Goal: Navigation & Orientation: Find specific page/section

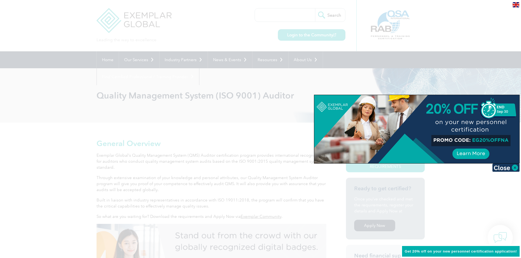
click at [306, 35] on div at bounding box center [260, 129] width 521 height 258
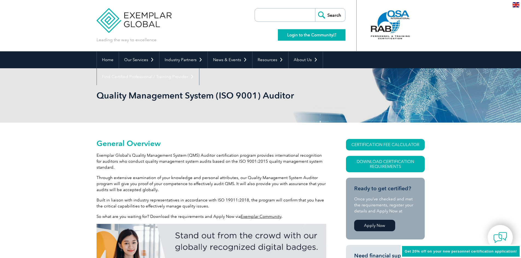
click at [307, 35] on link "Login to the Community" at bounding box center [312, 34] width 68 height 11
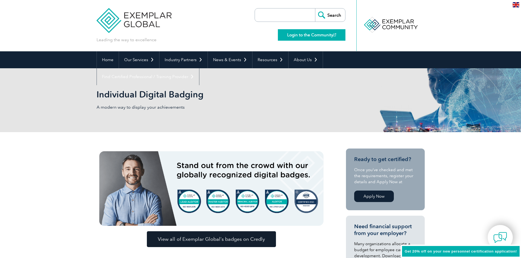
click at [306, 32] on link "Login to the Community" at bounding box center [312, 34] width 68 height 11
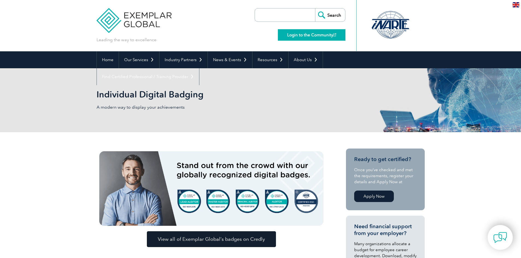
click at [311, 34] on link "Login to the Community" at bounding box center [312, 34] width 68 height 11
